Goal: Task Accomplishment & Management: Manage account settings

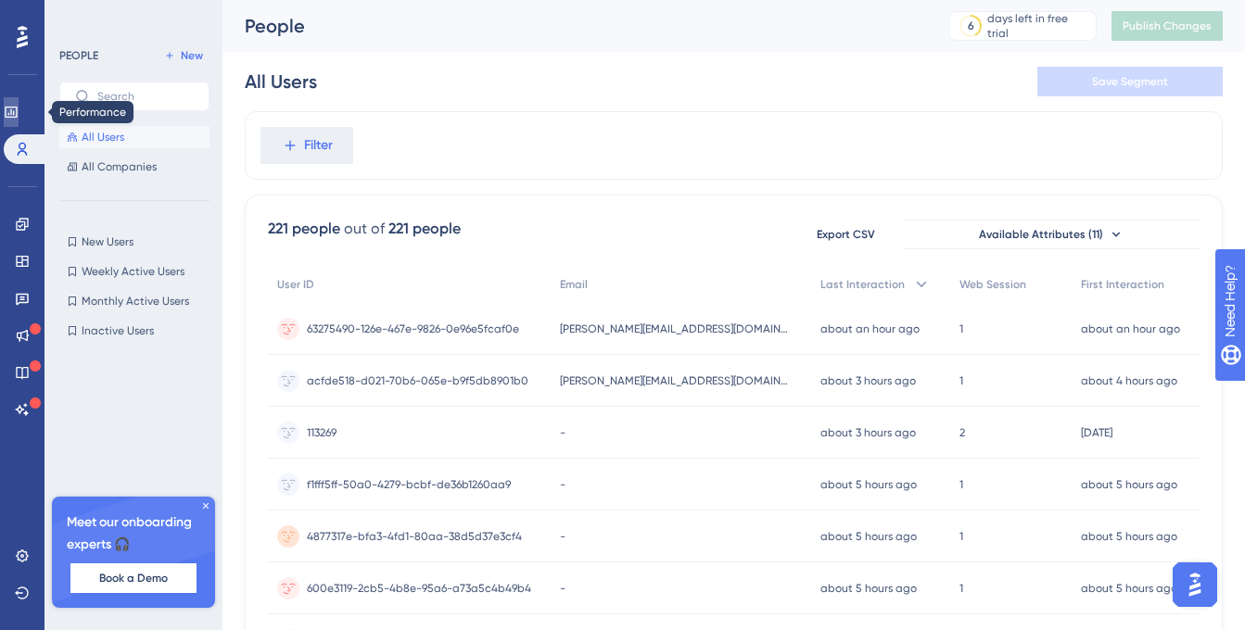
click at [17, 112] on icon at bounding box center [11, 112] width 12 height 11
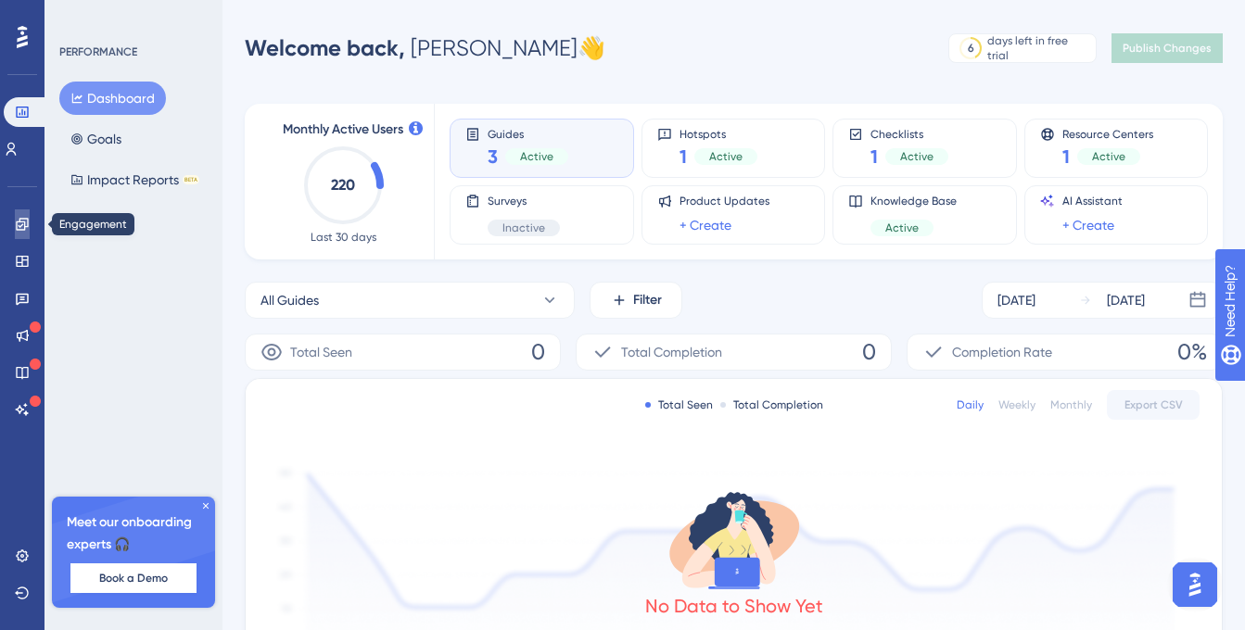
click at [23, 226] on icon at bounding box center [22, 224] width 15 height 15
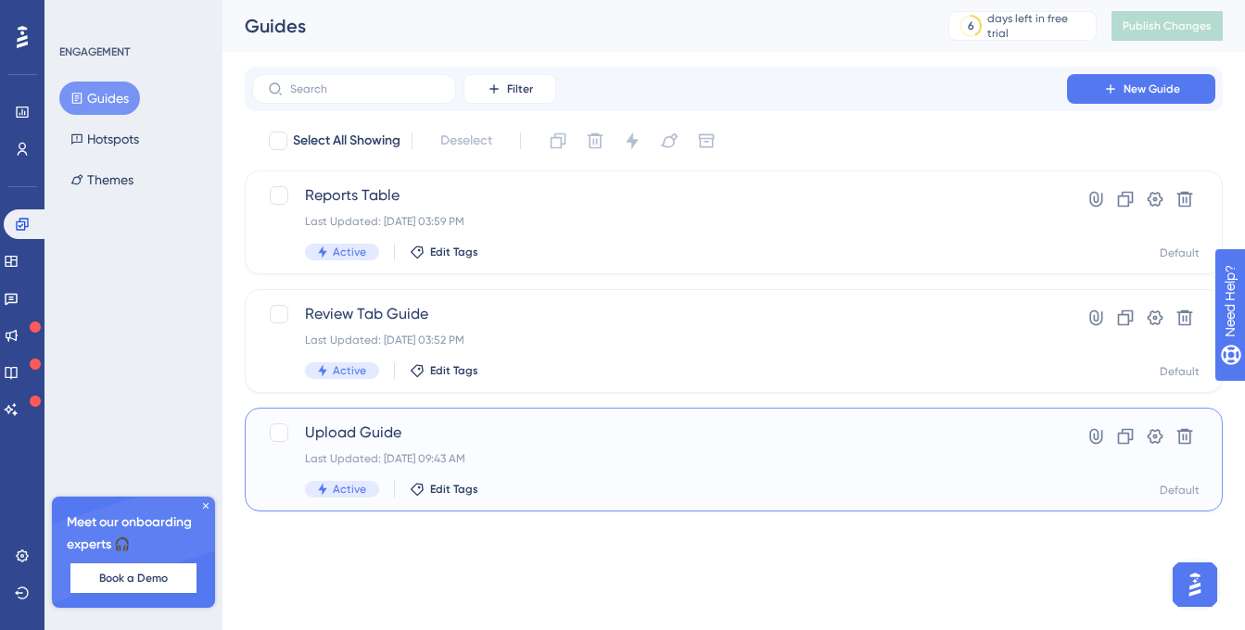
click at [436, 435] on span "Upload Guide" at bounding box center [659, 433] width 709 height 22
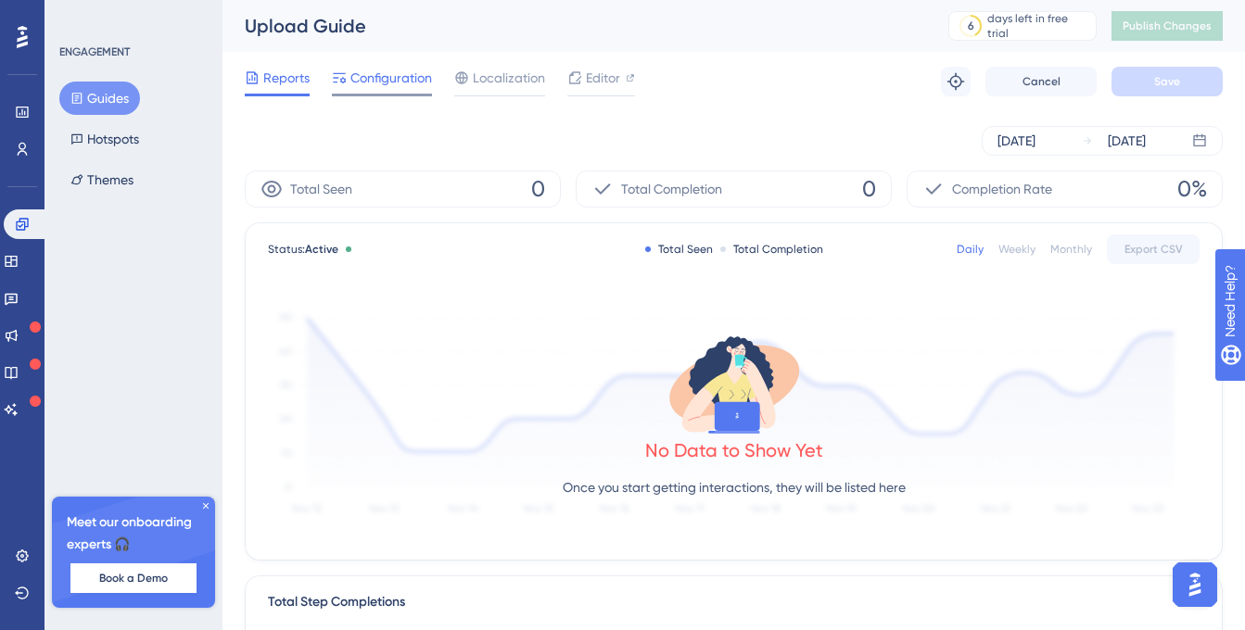
click at [379, 86] on span "Configuration" at bounding box center [391, 78] width 82 height 22
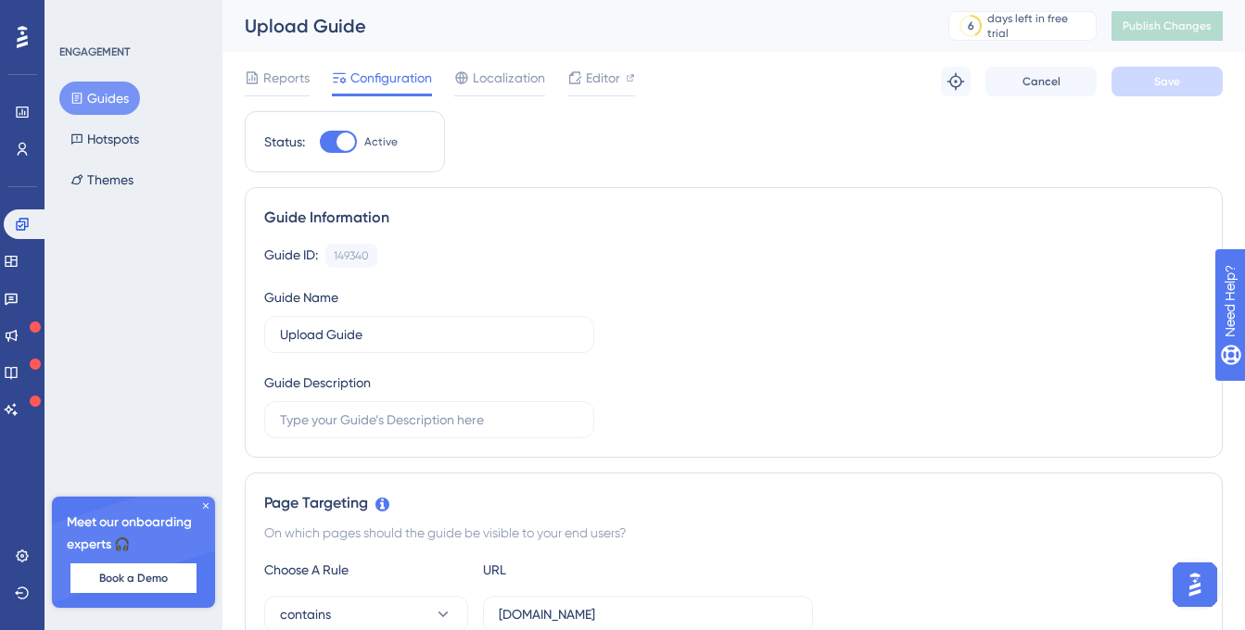
click at [350, 135] on div at bounding box center [346, 142] width 19 height 19
click at [320, 142] on input "Active" at bounding box center [319, 142] width 1 height 1
click at [345, 137] on div at bounding box center [338, 142] width 37 height 22
click at [320, 142] on input "Inactive" at bounding box center [319, 142] width 1 height 1
checkbox input "true"
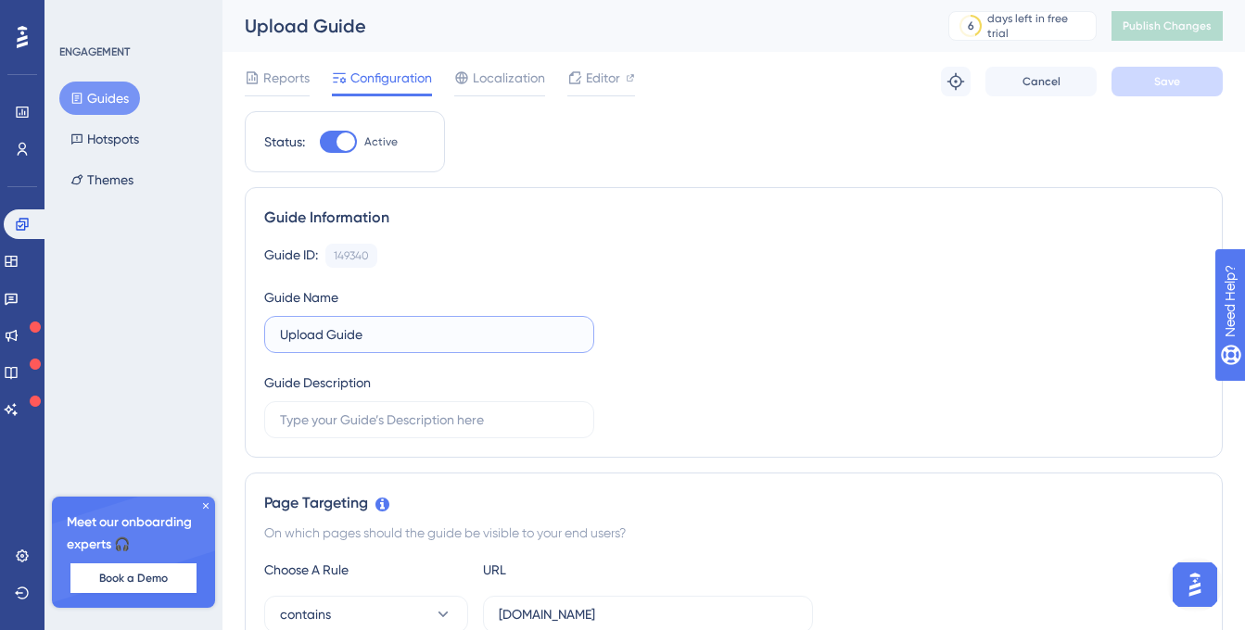
click at [376, 343] on input "Upload Guide" at bounding box center [429, 334] width 299 height 20
click at [1150, 75] on button "Save" at bounding box center [1167, 82] width 111 height 30
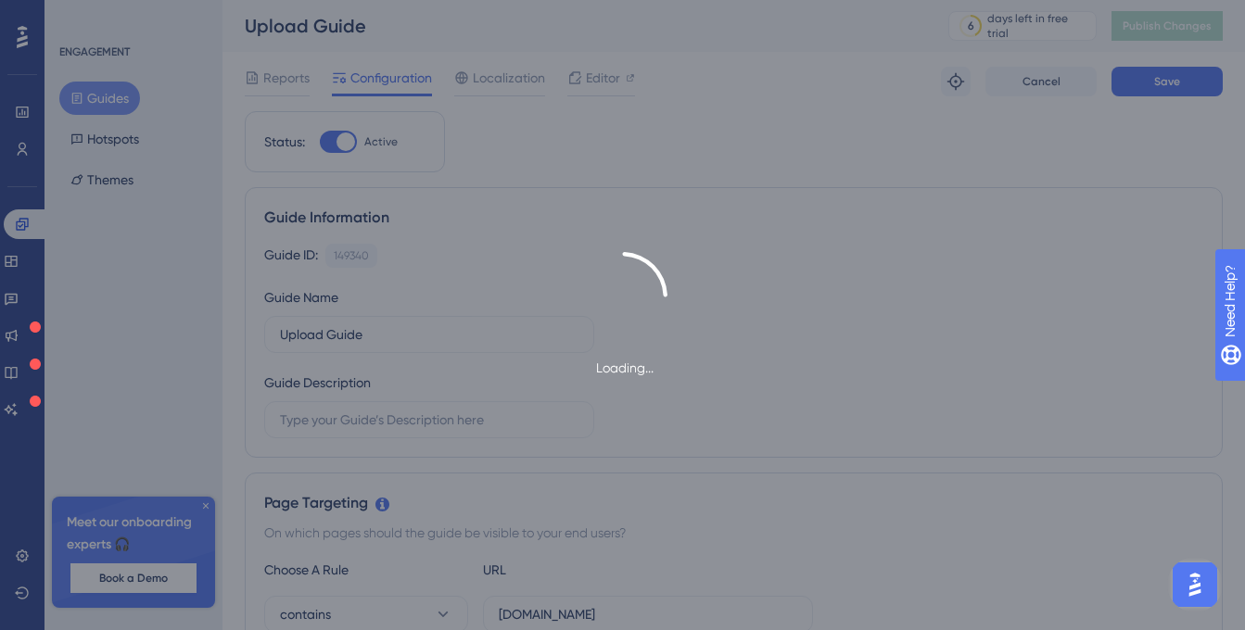
type input "Upload Guide"
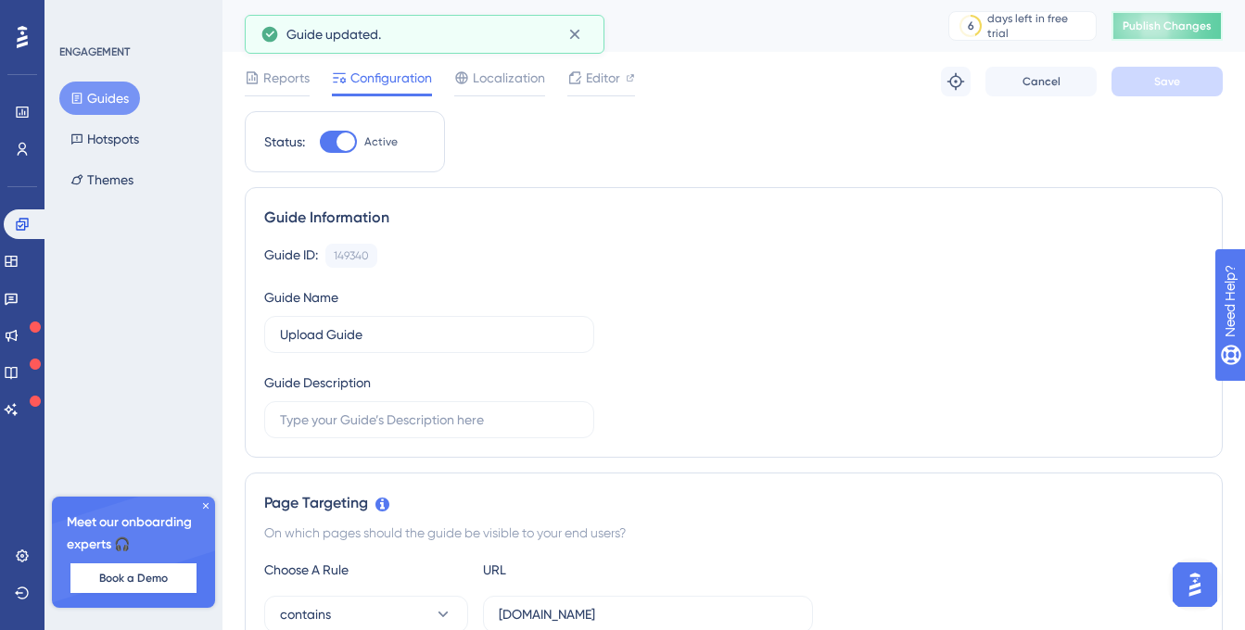
click at [1151, 32] on span "Publish Changes" at bounding box center [1167, 26] width 89 height 15
